Goal: Check status: Check status

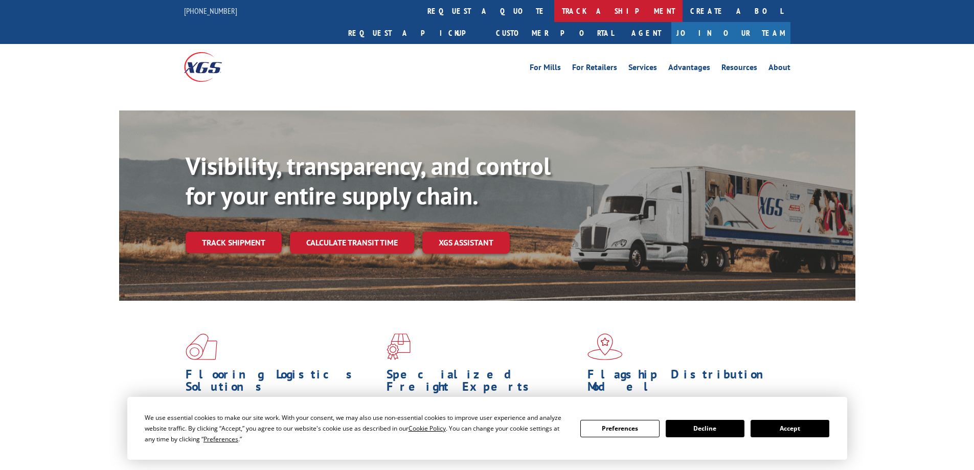
click at [554, 8] on link "track a shipment" at bounding box center [618, 11] width 128 height 22
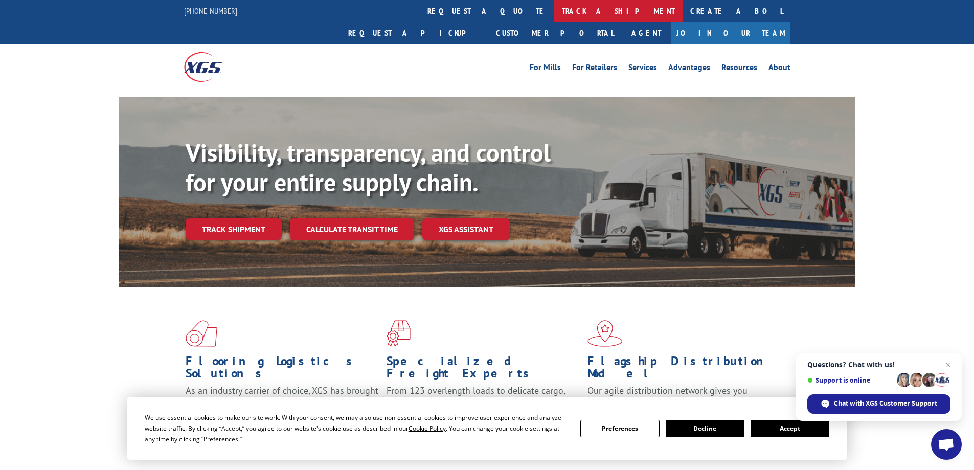
click at [554, 12] on link "track a shipment" at bounding box center [618, 11] width 128 height 22
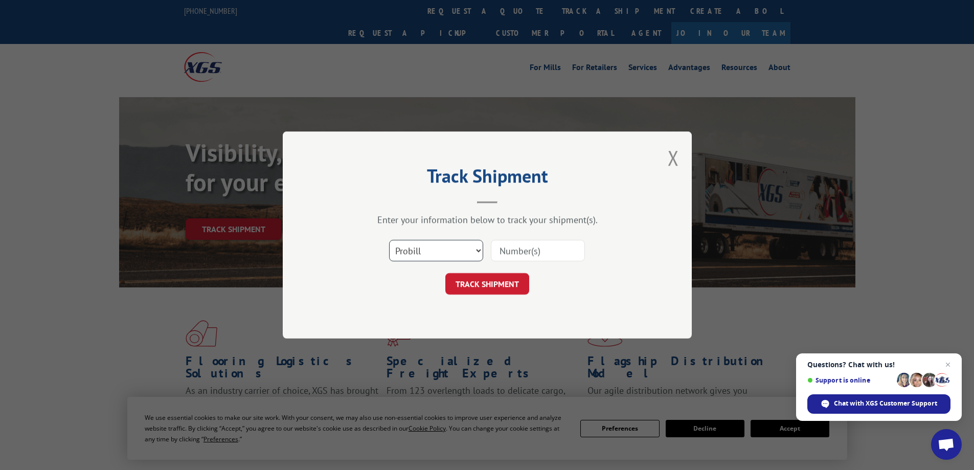
click at [468, 248] on select "Select category... Probill BOL PO" at bounding box center [436, 250] width 94 height 21
select select "bol"
click at [389, 240] on select "Select category... Probill BOL PO" at bounding box center [436, 250] width 94 height 21
click at [533, 245] on input at bounding box center [538, 250] width 94 height 21
type input "50865128"
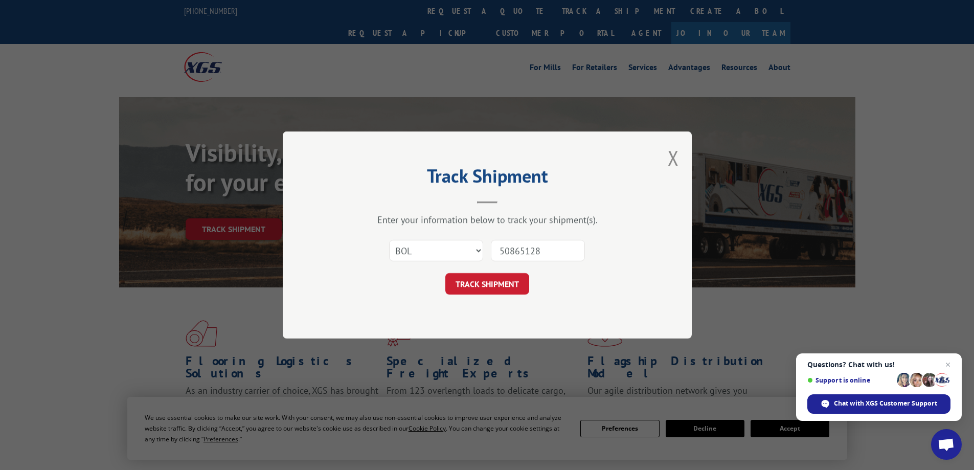
click button "TRACK SHIPMENT" at bounding box center [488, 283] width 84 height 21
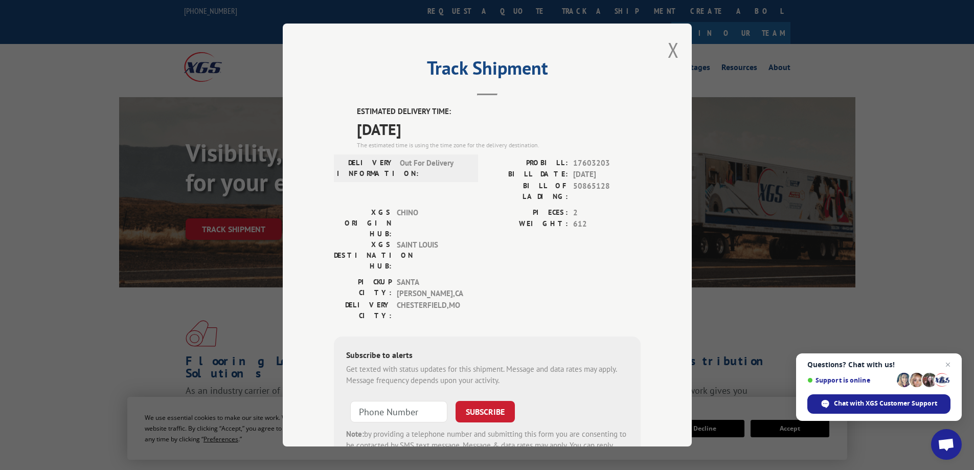
drag, startPoint x: 671, startPoint y: 57, endPoint x: 589, endPoint y: 49, distance: 82.2
click at [671, 57] on button "Close modal" at bounding box center [673, 49] width 11 height 27
